Goal: Task Accomplishment & Management: Manage account settings

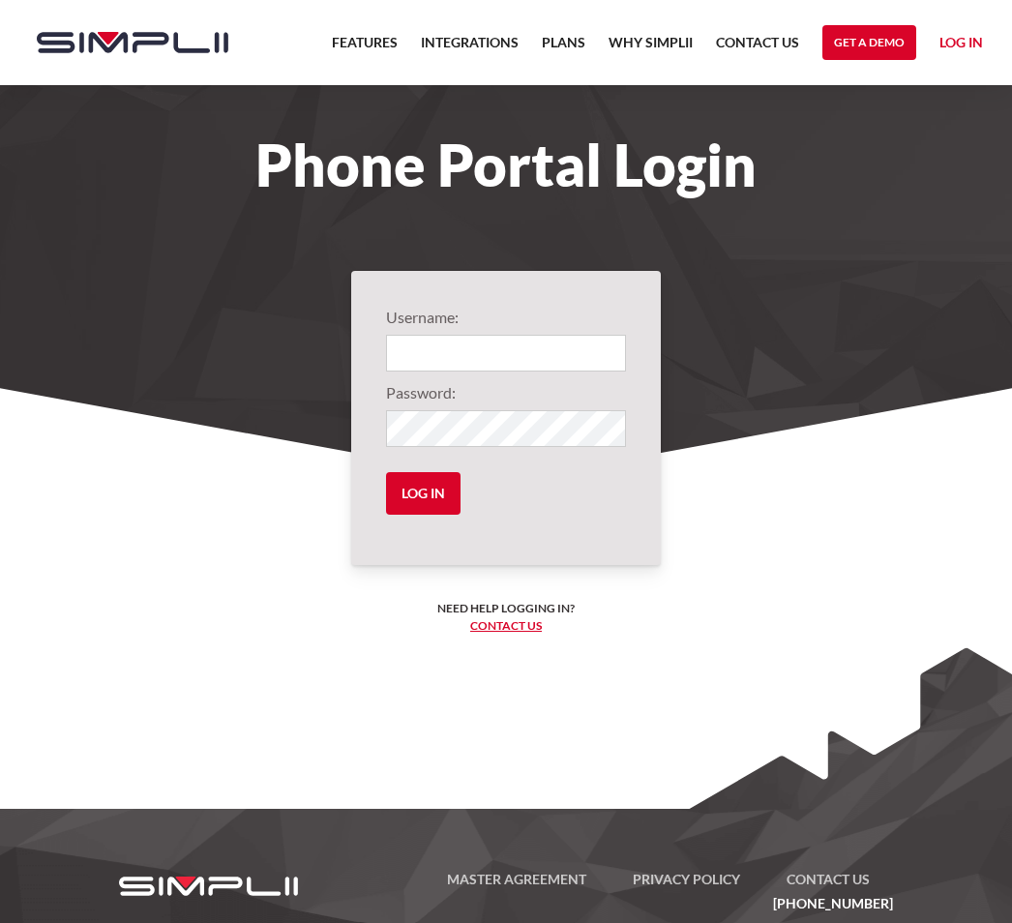
click at [530, 351] on input "Login" at bounding box center [506, 353] width 240 height 37
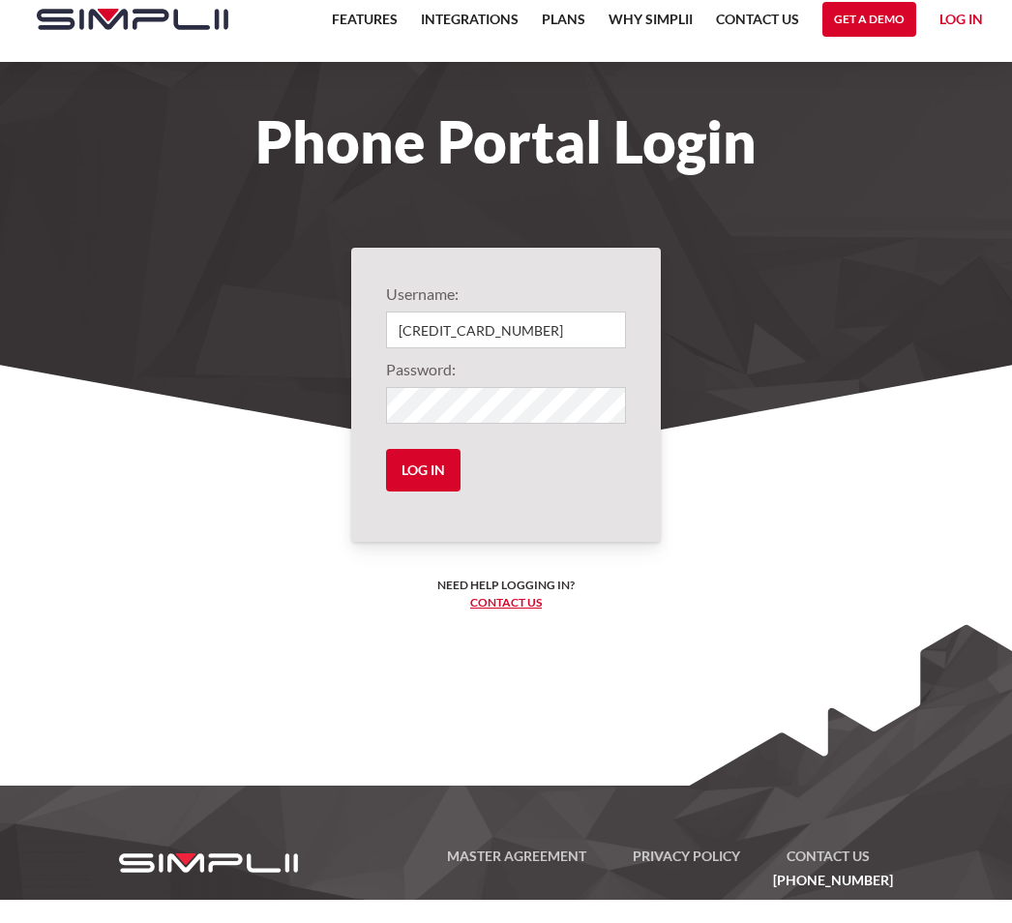
click at [435, 472] on input "Log in" at bounding box center [423, 493] width 74 height 43
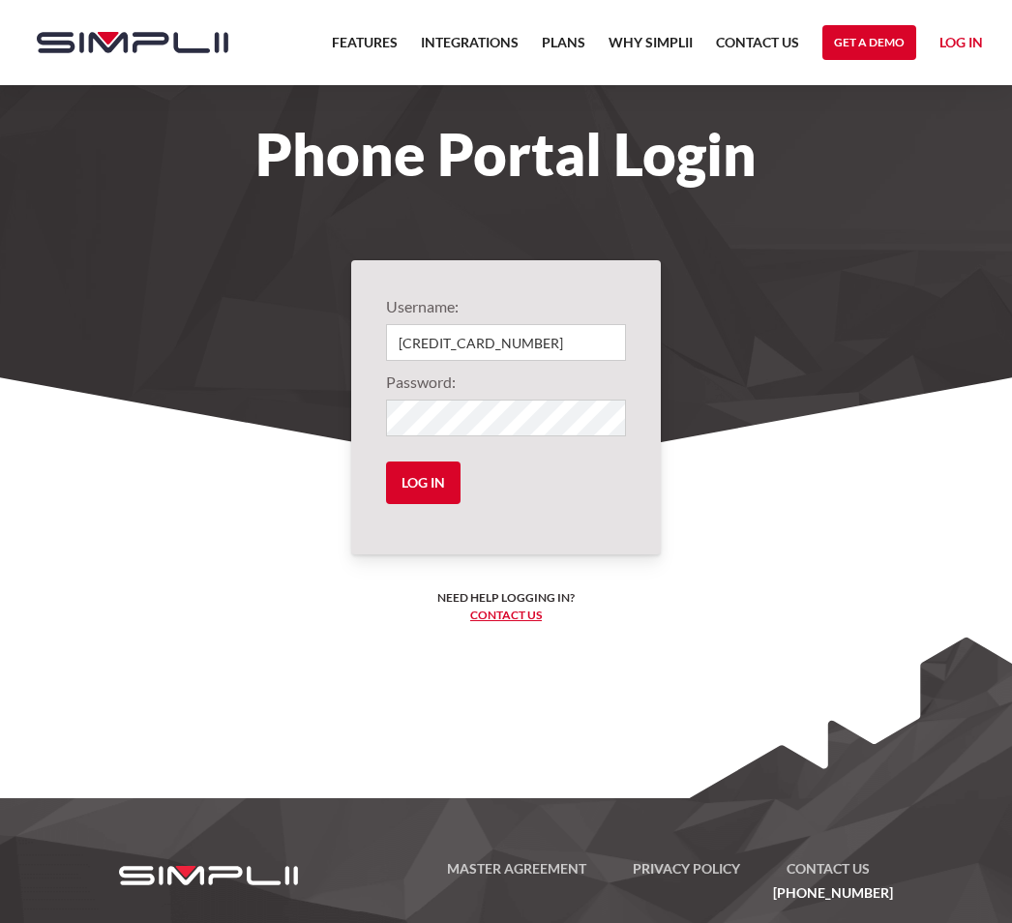
click at [428, 481] on input "Log in" at bounding box center [423, 482] width 74 height 43
click at [428, 480] on input "Log in" at bounding box center [423, 482] width 74 height 43
click at [432, 480] on input "Log in" at bounding box center [423, 482] width 74 height 43
click at [440, 487] on input "Log in" at bounding box center [423, 482] width 74 height 43
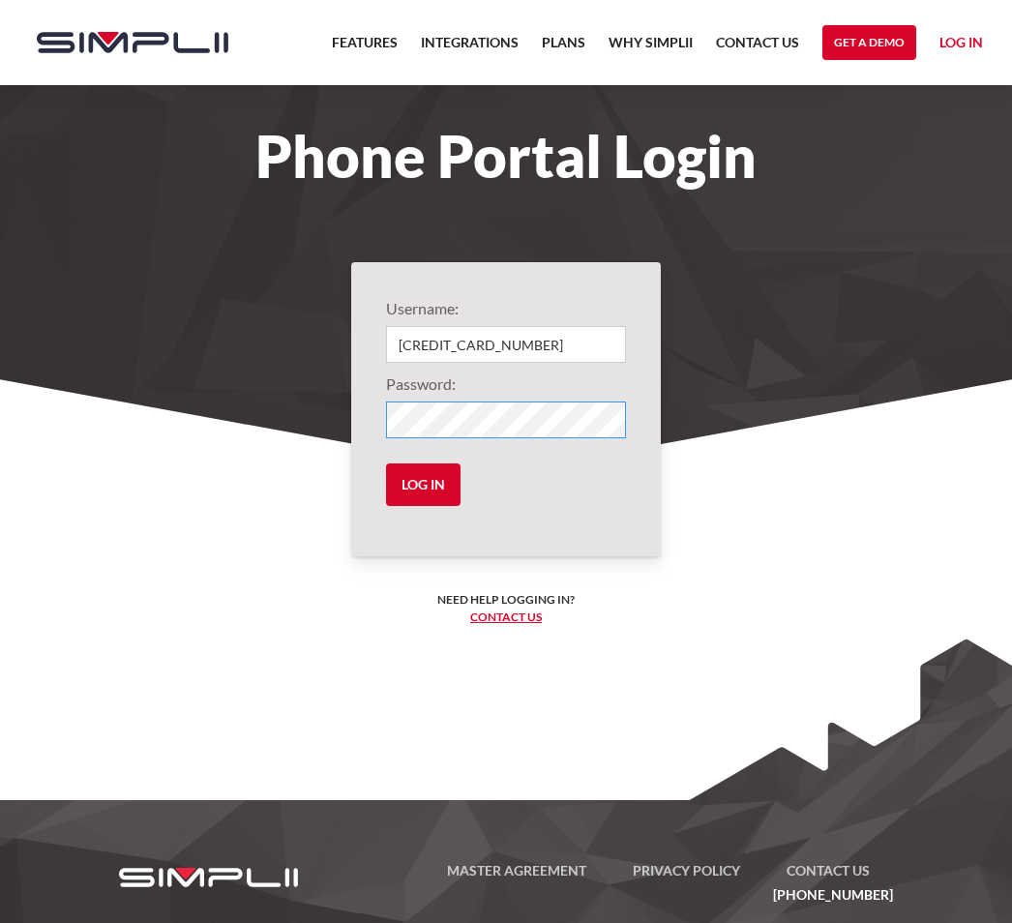
scroll to position [8, 0]
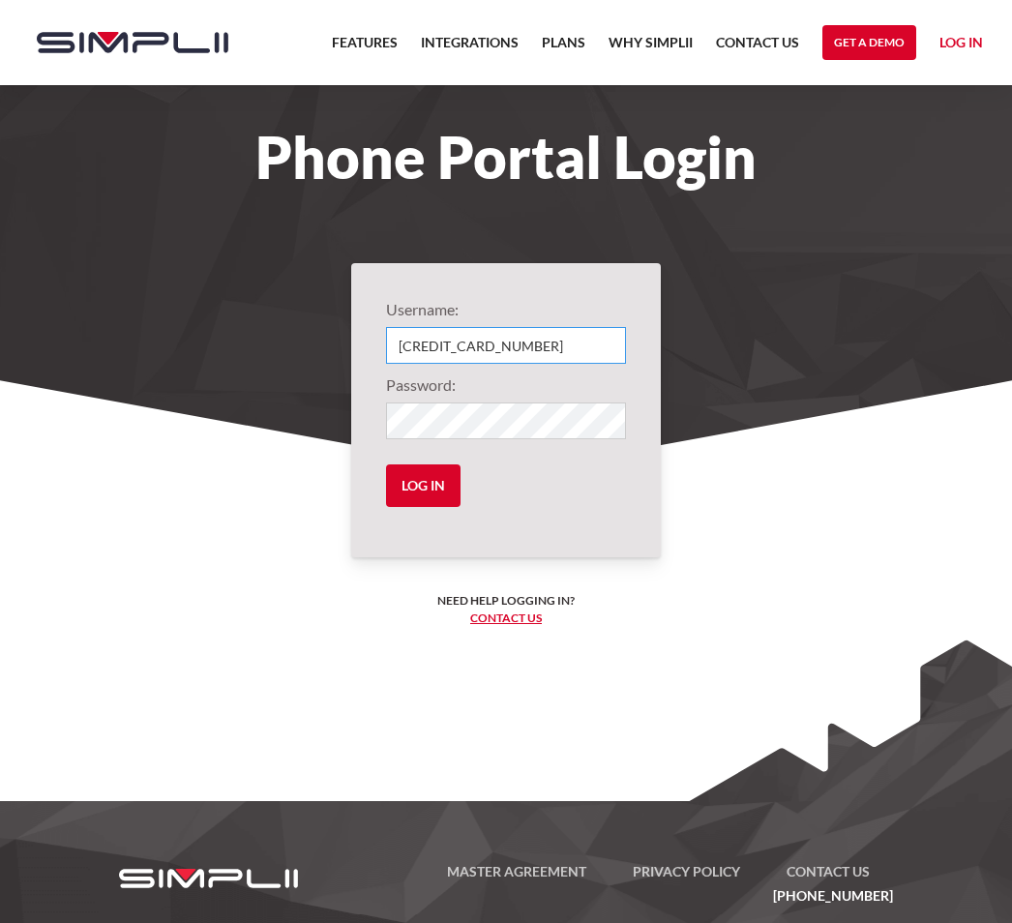
click at [599, 342] on input "5268156408922983" at bounding box center [506, 345] width 240 height 37
type input "5"
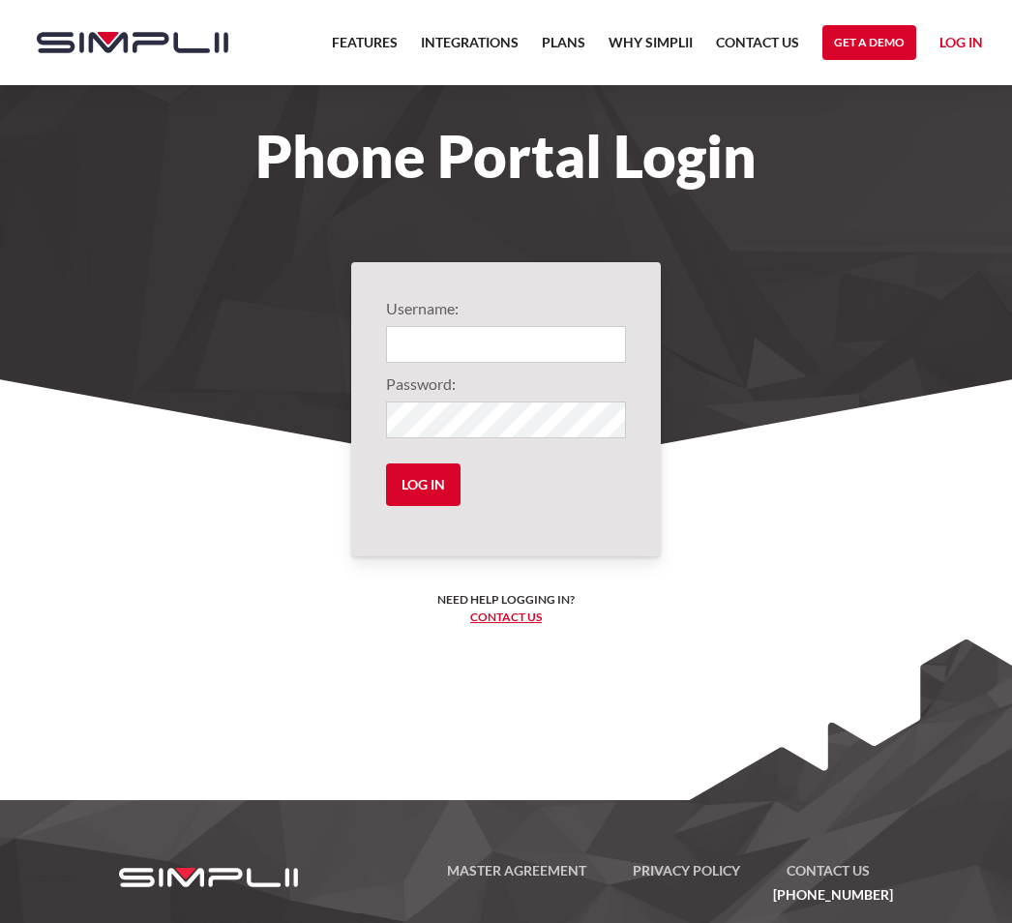
click at [968, 44] on link "Log in" at bounding box center [961, 45] width 44 height 29
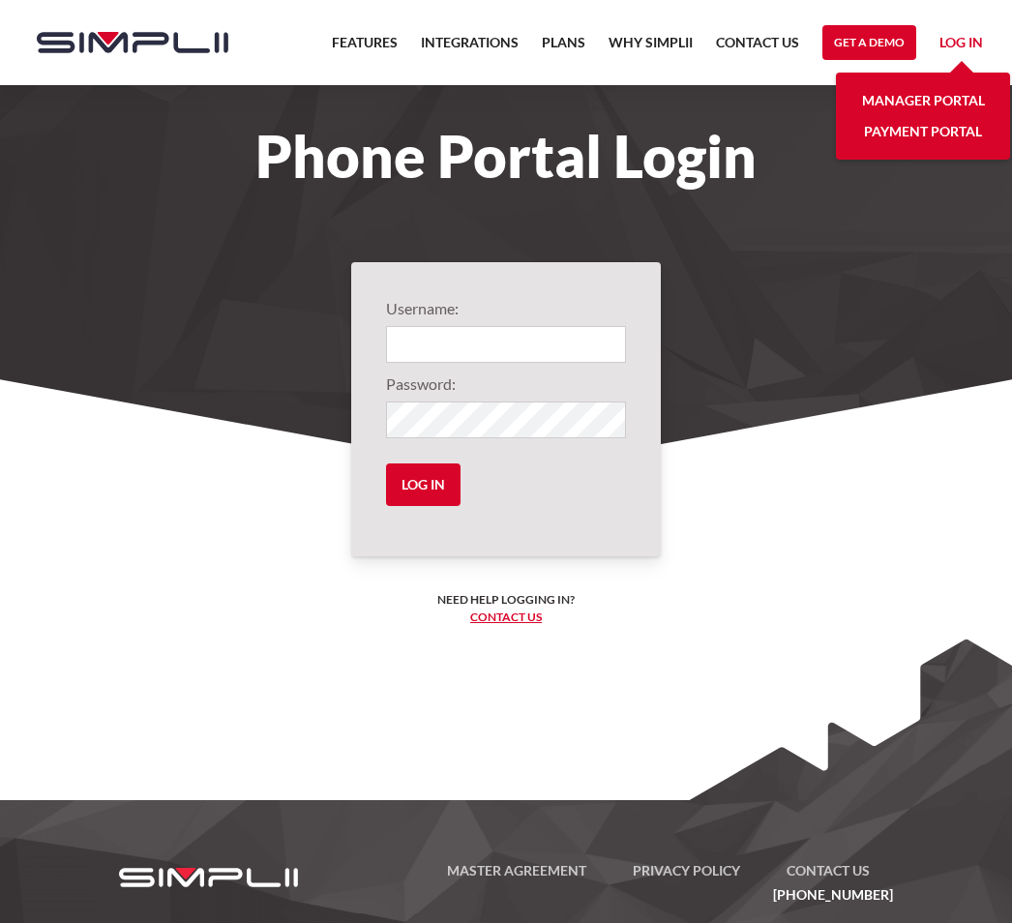
click at [978, 53] on link "Log in" at bounding box center [961, 45] width 44 height 29
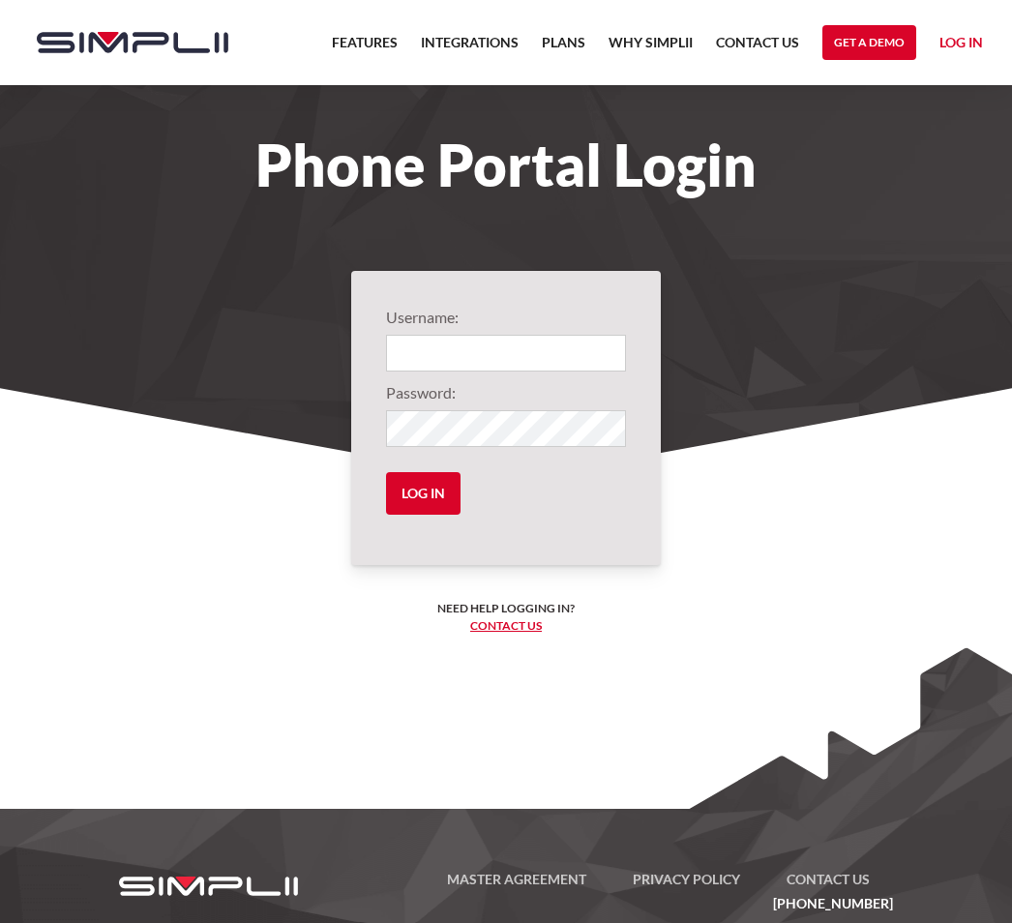
scroll to position [41, 0]
